Goal: Information Seeking & Learning: Learn about a topic

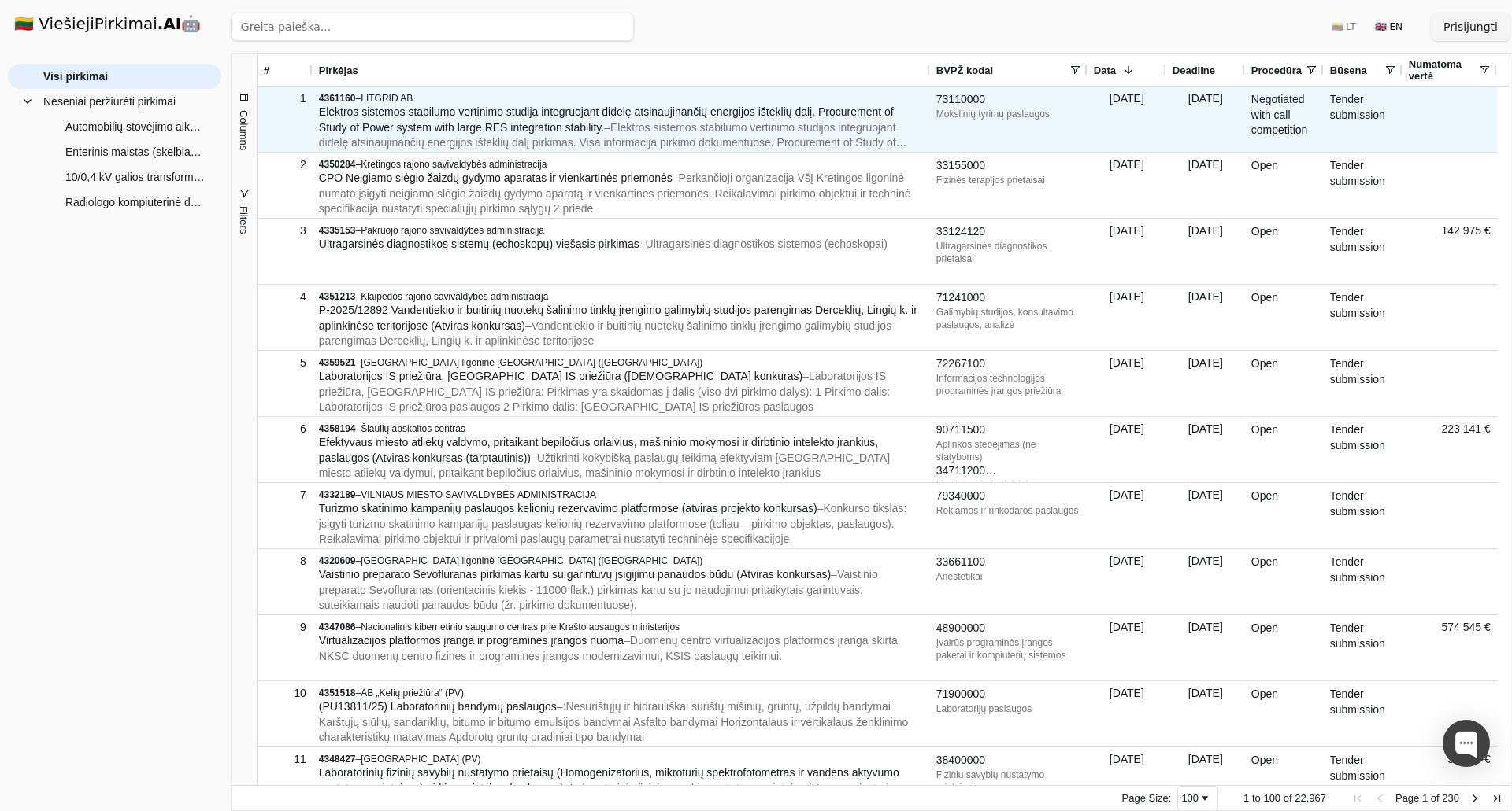
click at [501, 116] on span "Elektros sistemos stabilumo vertinimo studija integruojant didelę atsinaujinanč…" at bounding box center [606, 119] width 574 height 28
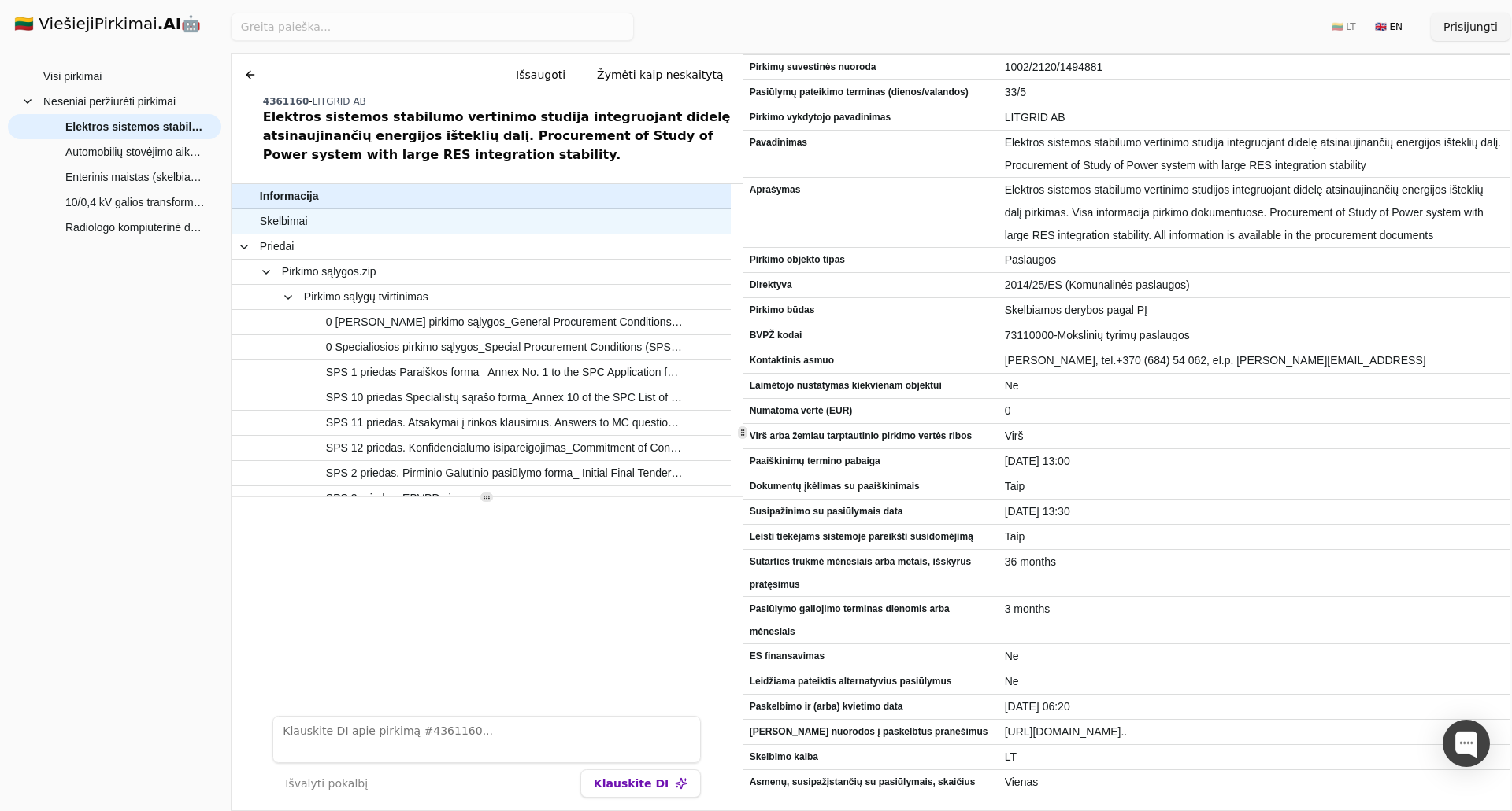
click at [566, 232] on span "Skelbimai" at bounding box center [472, 222] width 427 height 22
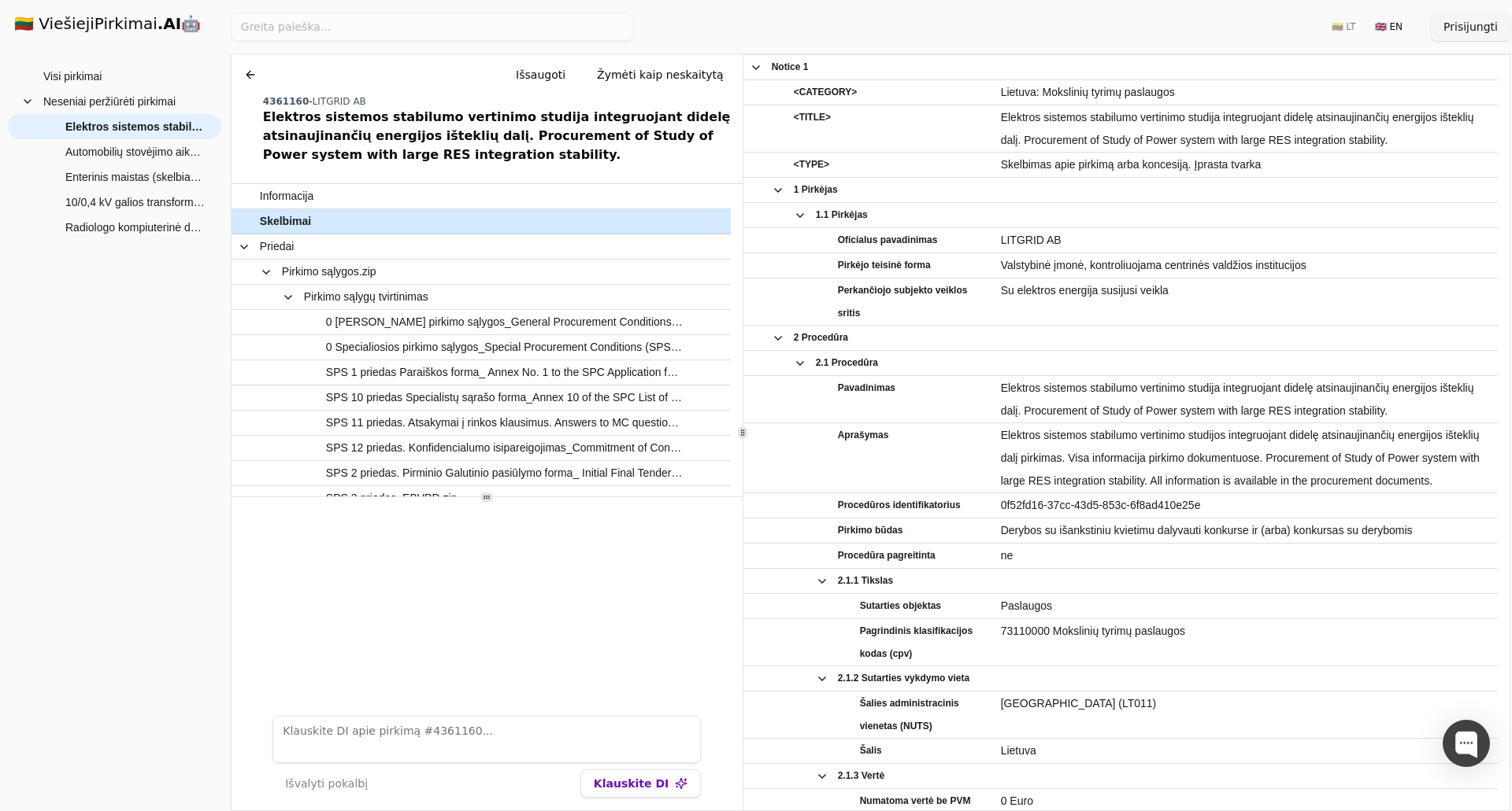
click at [567, 211] on span "Skelbimai" at bounding box center [472, 222] width 427 height 22
click at [567, 202] on span "Informacija" at bounding box center [472, 196] width 427 height 22
